Goal: Information Seeking & Learning: Learn about a topic

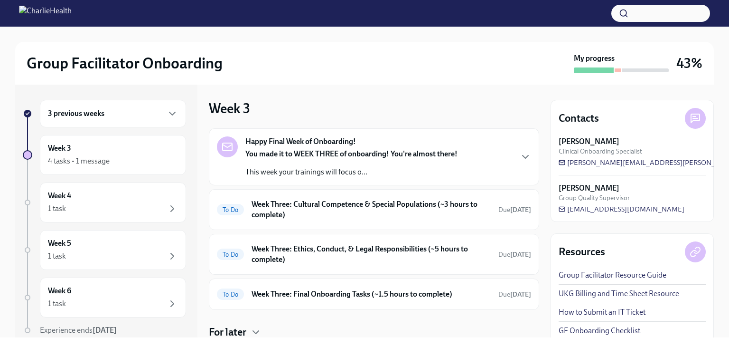
click at [141, 116] on div "3 previous weeks" at bounding box center [113, 113] width 130 height 11
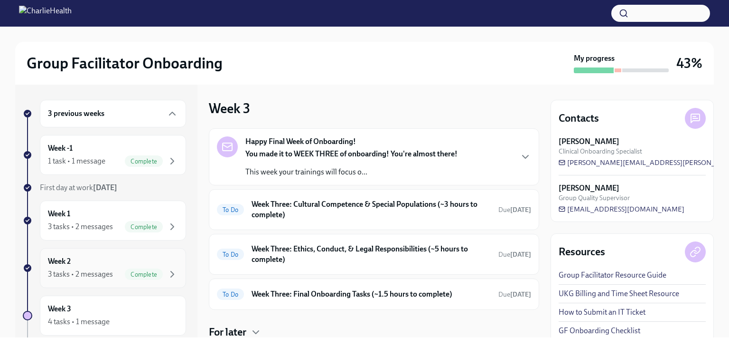
click at [101, 273] on div "3 tasks • 2 messages" at bounding box center [80, 274] width 65 height 10
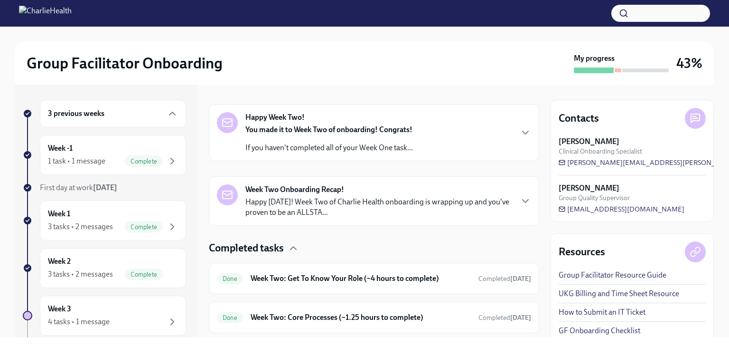
scroll to position [211, 0]
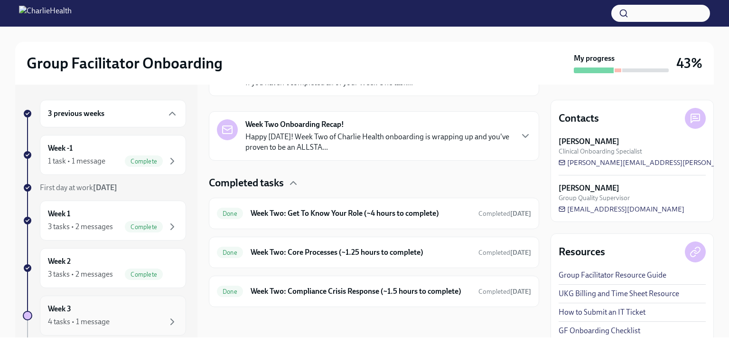
click at [87, 308] on div "Week 3 4 tasks • 1 message" at bounding box center [113, 315] width 130 height 24
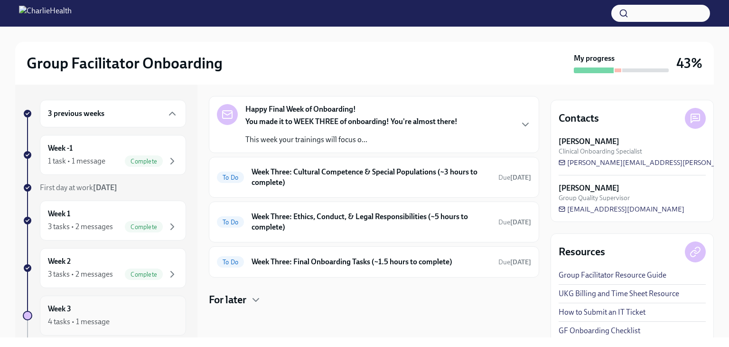
scroll to position [31, 0]
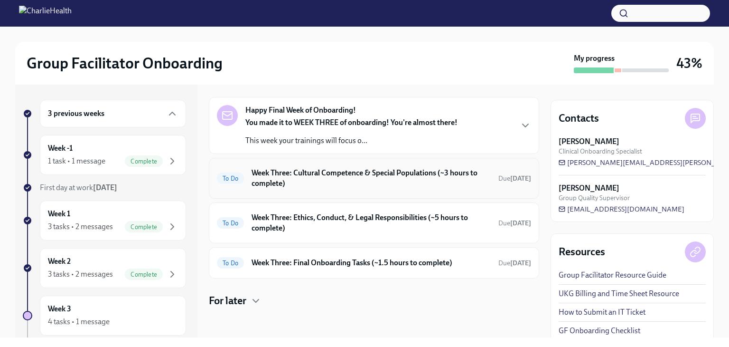
click at [395, 183] on h6 "Week Three: Cultural Competence & Special Populations (~3 hours to complete)" at bounding box center [371, 178] width 239 height 21
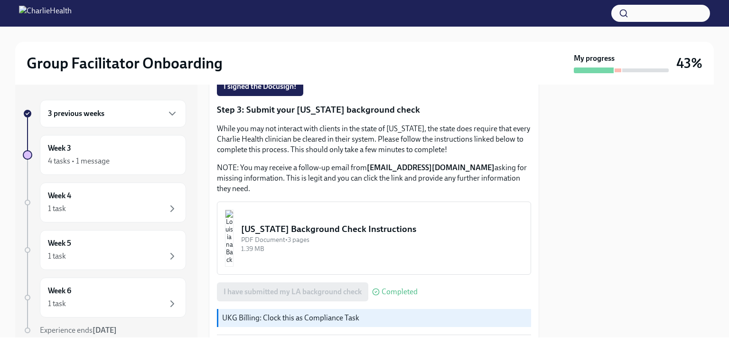
scroll to position [291, 0]
click at [364, 251] on div "1.39 MB" at bounding box center [382, 247] width 282 height 9
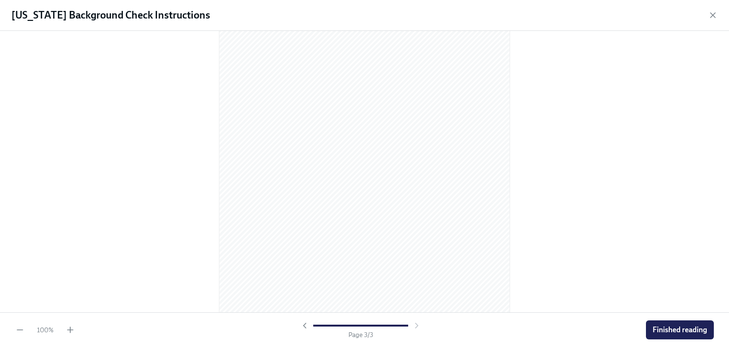
scroll to position [0, 0]
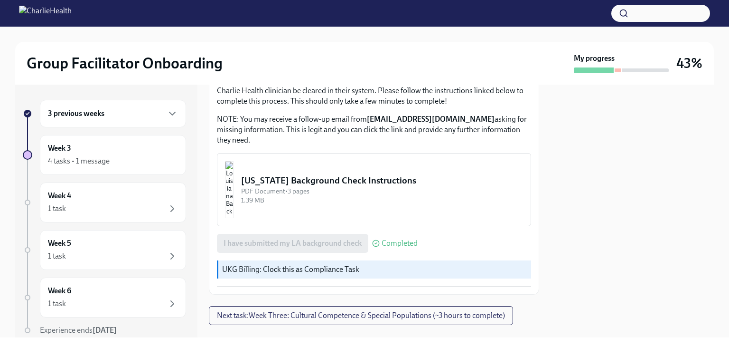
scroll to position [363, 0]
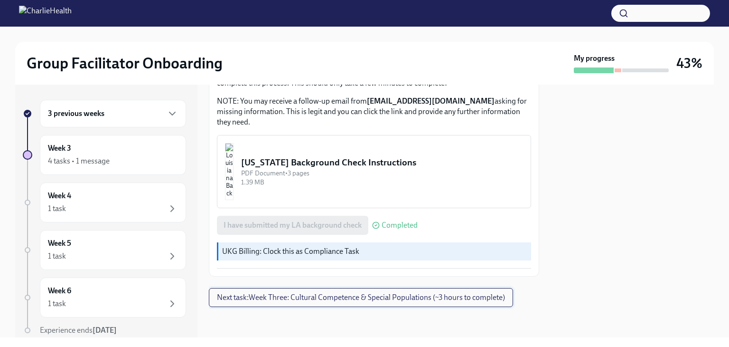
click at [361, 294] on span "Next task : Week Three: Cultural Competence & Special Populations (~3 hours to …" at bounding box center [361, 296] width 288 height 9
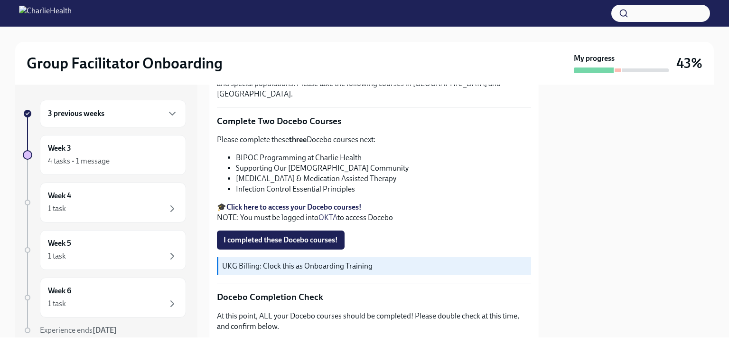
scroll to position [288, 0]
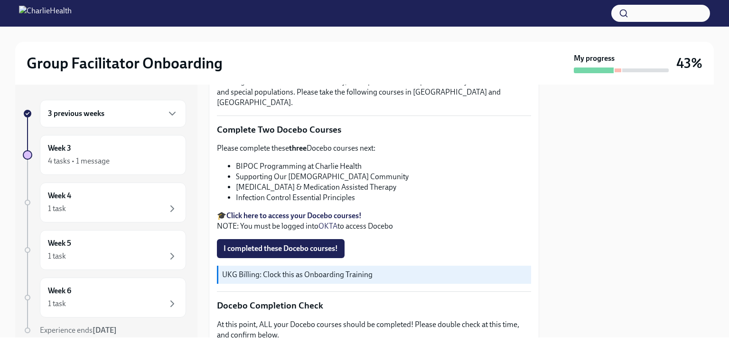
click at [336, 211] on strong "Click here to access your Docebo courses!" at bounding box center [293, 215] width 135 height 9
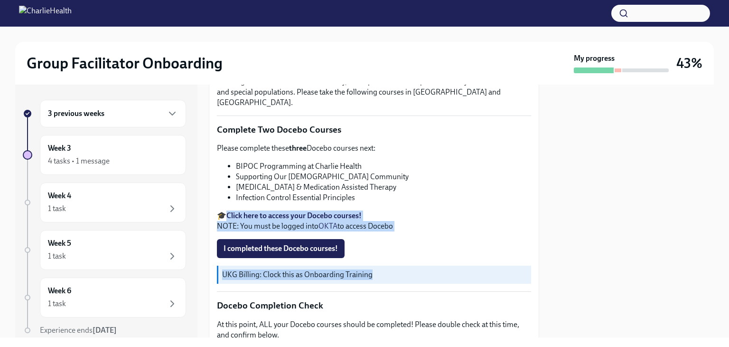
drag, startPoint x: 542, startPoint y: 196, endPoint x: 532, endPoint y: 266, distance: 71.0
click at [532, 266] on div "3 previous weeks Week 3 4 tasks • 1 message Week 4 1 task Week 5 1 task Week 6 …" at bounding box center [364, 211] width 699 height 253
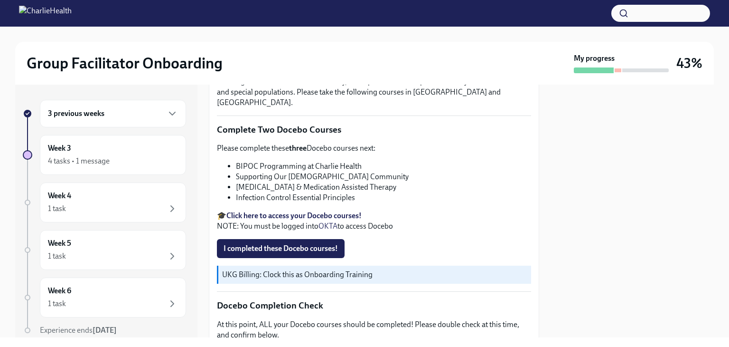
click at [505, 182] on li "[MEDICAL_DATA] & Medication Assisted Therapy" at bounding box center [383, 187] width 295 height 10
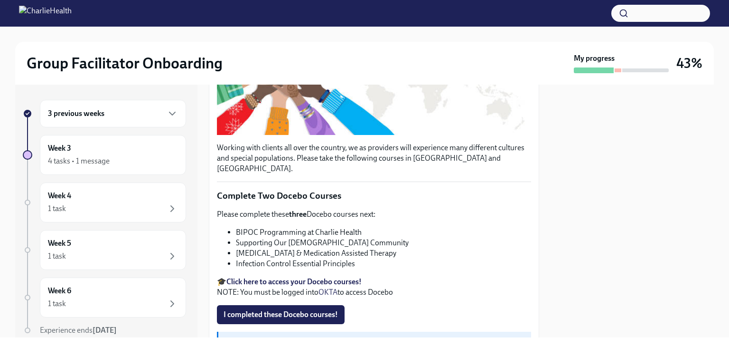
scroll to position [243, 0]
